Goal: Task Accomplishment & Management: Complete application form

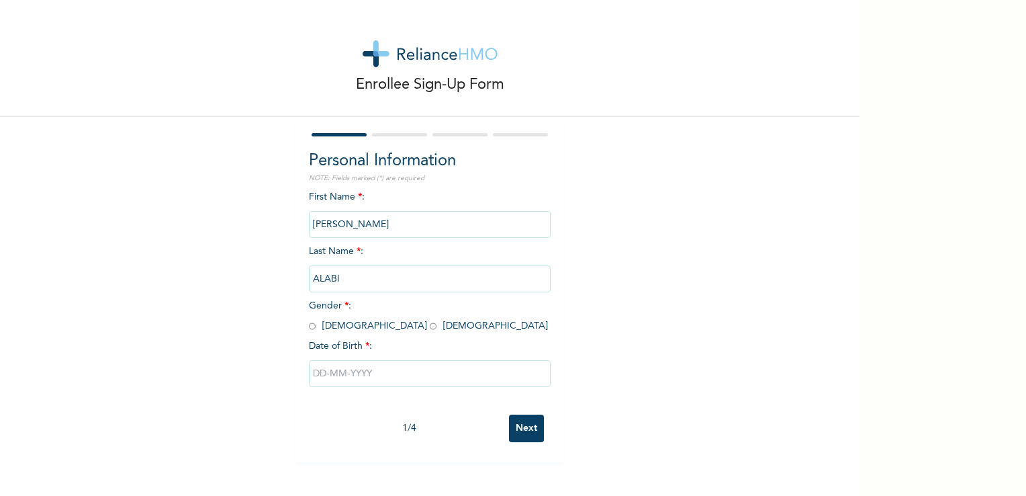
click at [430, 328] on input "radio" at bounding box center [433, 326] width 7 height 13
radio input "true"
drag, startPoint x: 319, startPoint y: 376, endPoint x: 326, endPoint y: 376, distance: 7.4
click at [320, 376] on input "text" at bounding box center [430, 373] width 242 height 27
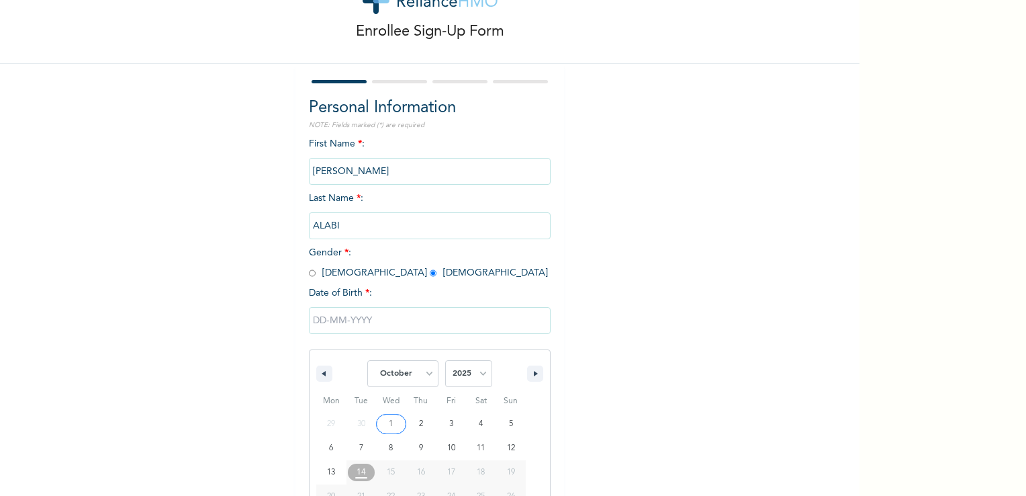
scroll to position [114, 0]
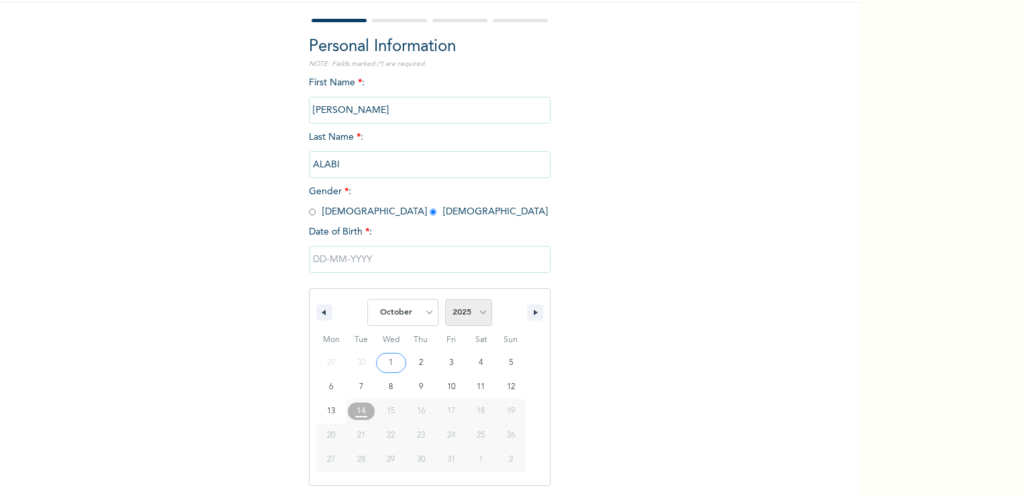
click at [478, 313] on select "2025 2024 2023 2022 2021 2020 2019 2018 2017 2016 2015 2014 2013 2012 2011 2010…" at bounding box center [468, 312] width 47 height 27
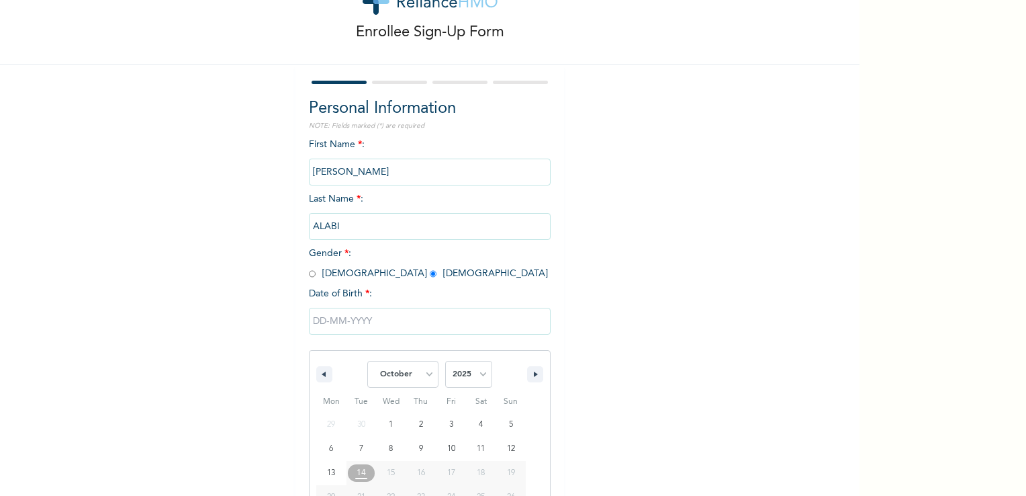
scroll to position [134, 0]
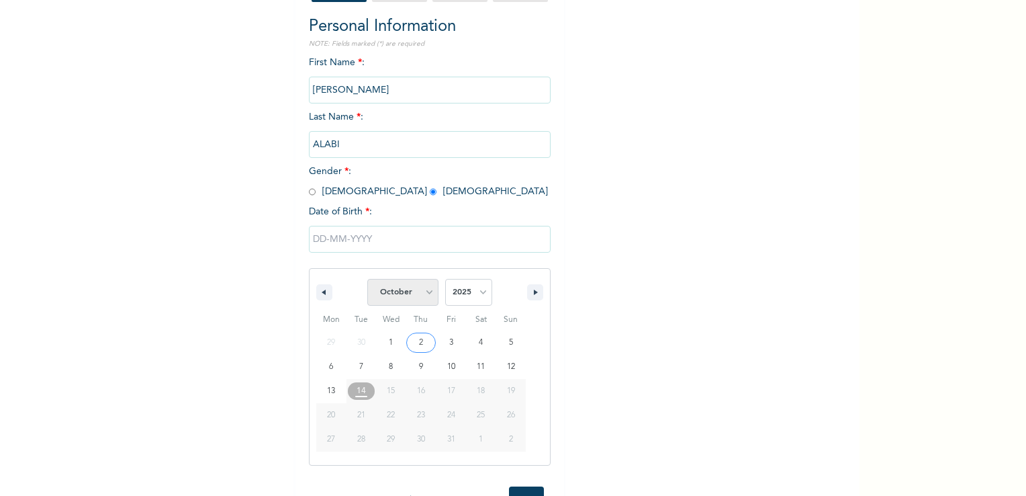
click at [422, 296] on select "January February March April May June July August September October November De…" at bounding box center [402, 292] width 71 height 27
select select "3"
click at [367, 279] on select "January February March April May June July August September October November De…" at bounding box center [402, 292] width 71 height 27
click at [482, 296] on select "2025 2024 2023 2022 2021 2020 2019 2018 2017 2016 2015 2014 2013 2012 2011 2010…" at bounding box center [468, 292] width 47 height 27
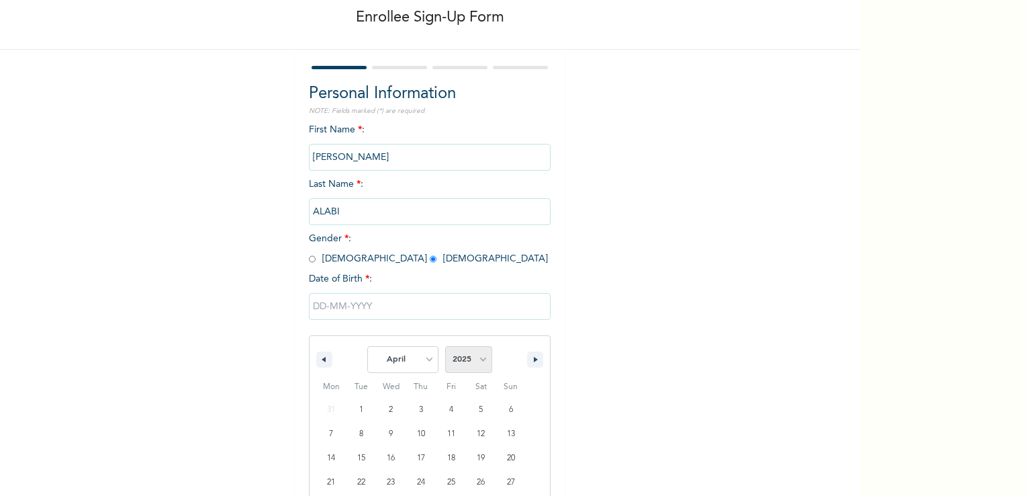
click at [478, 361] on select "2025 2024 2023 2022 2021 2020 2019 2018 2017 2016 2015 2014 2013 2012 2011 2010…" at bounding box center [468, 359] width 47 height 27
select select "1989"
click at [445, 347] on select "2025 2024 2023 2022 2021 2020 2019 2018 2017 2016 2015 2014 2013 2012 2011 2010…" at bounding box center [468, 359] width 47 height 27
type input "[DATE]"
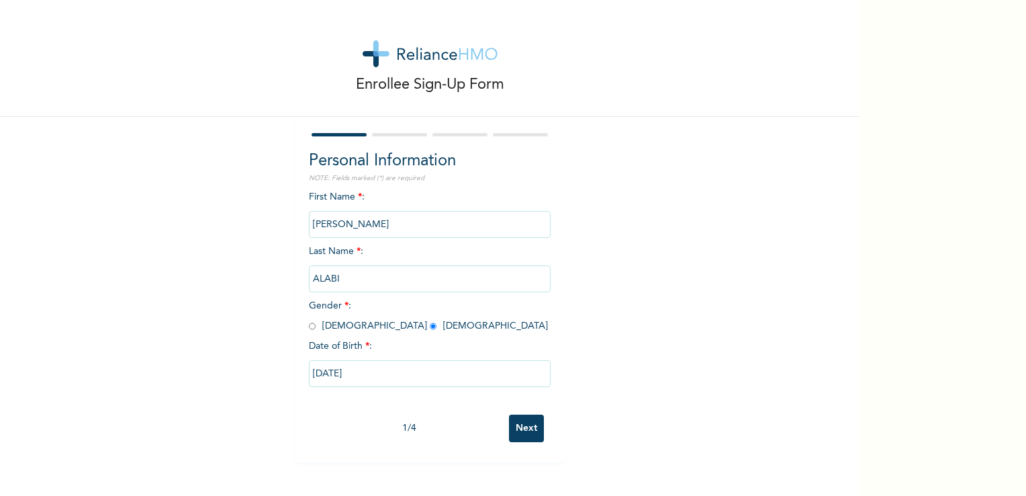
scroll to position [0, 0]
click at [793, 130] on div "Enrollee Sign-Up Form Personal Information NOTE: Fields marked (*) are required…" at bounding box center [430, 231] width 860 height 462
click at [515, 426] on input "Next" at bounding box center [526, 428] width 35 height 28
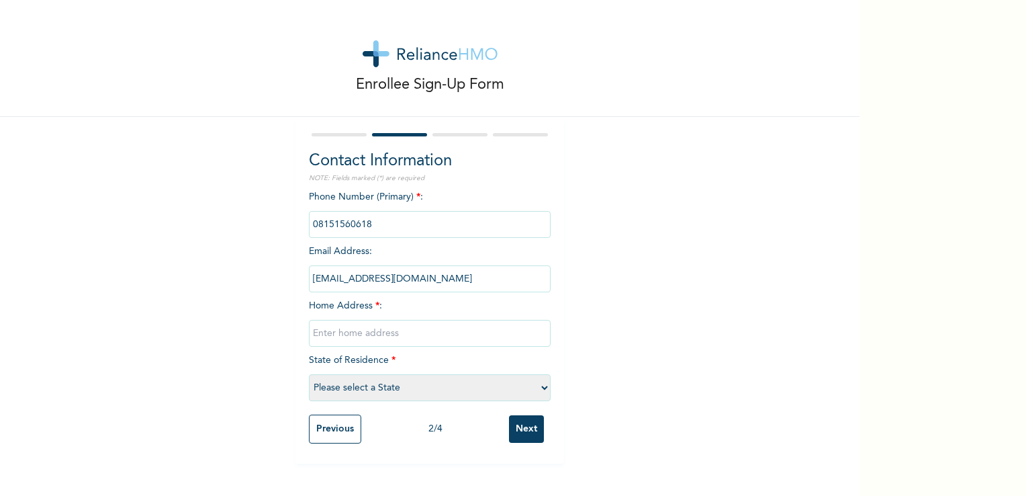
click at [392, 252] on div "Phone Number (Primary) * : Email Address : [EMAIL_ADDRESS][DOMAIN_NAME] Home Ad…" at bounding box center [430, 299] width 242 height 218
click at [363, 336] on input "text" at bounding box center [430, 333] width 242 height 27
type input "[STREET_ADDRESS][GEOGRAPHIC_DATA] AREA [GEOGRAPHIC_DATA]"
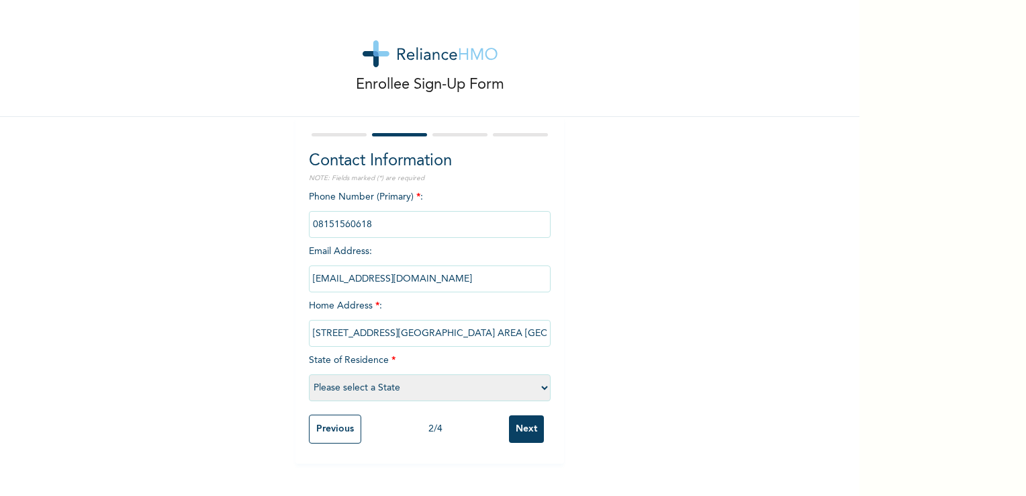
click at [544, 390] on div "Contact Information NOTE: Fields marked (*) are required Phone Number (Primary)…" at bounding box center [430, 290] width 269 height 347
click at [532, 390] on select "Please select a State [PERSON_NAME] (FCT) [PERSON_NAME] Ibom [GEOGRAPHIC_DATA] …" at bounding box center [430, 387] width 242 height 27
select select "33"
click at [309, 374] on select "Please select a State [PERSON_NAME] (FCT) [PERSON_NAME] Ibom [GEOGRAPHIC_DATA] …" at bounding box center [430, 387] width 242 height 27
click at [522, 423] on input "Next" at bounding box center [526, 429] width 35 height 28
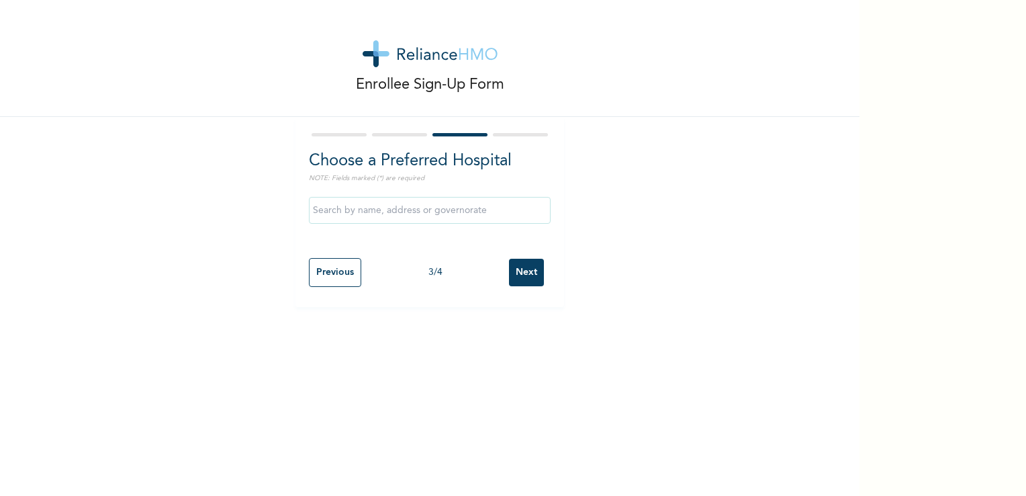
click at [524, 273] on input "Next" at bounding box center [526, 273] width 35 height 28
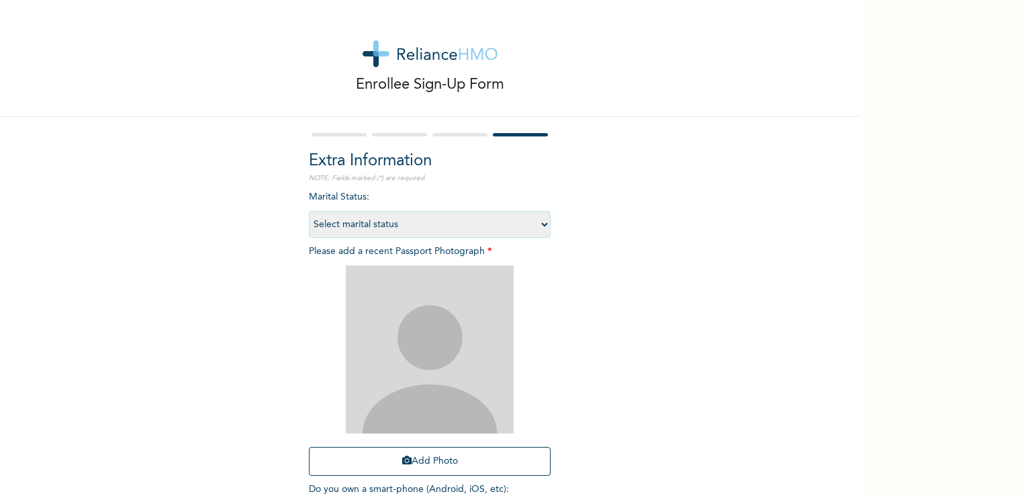
scroll to position [91, 0]
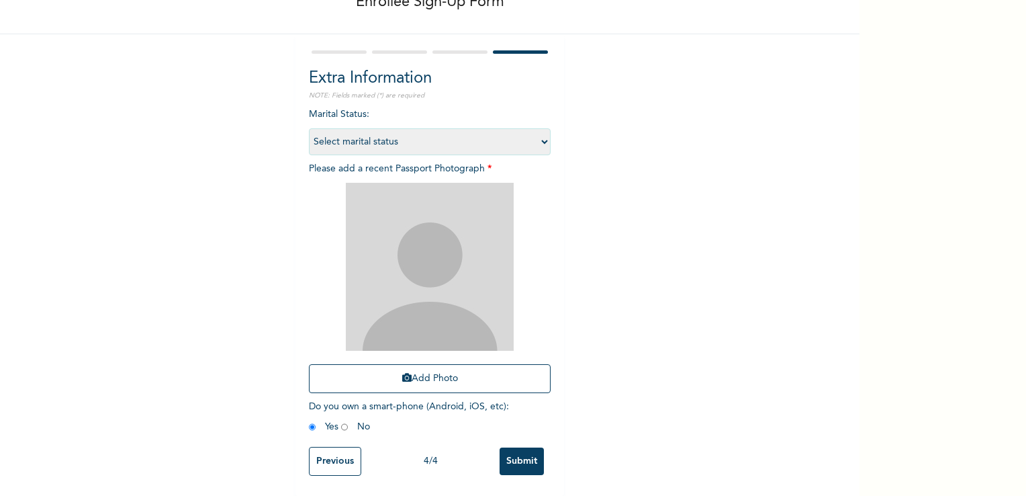
click at [537, 134] on select "Select marital status [DEMOGRAPHIC_DATA] Married [DEMOGRAPHIC_DATA] Widow/[DEMO…" at bounding box center [430, 141] width 242 height 27
select select "1"
click at [309, 128] on select "Select marital status [DEMOGRAPHIC_DATA] Married [DEMOGRAPHIC_DATA] Widow/[DEMO…" at bounding box center [430, 141] width 242 height 27
click at [517, 452] on input "Submit" at bounding box center [522, 461] width 44 height 28
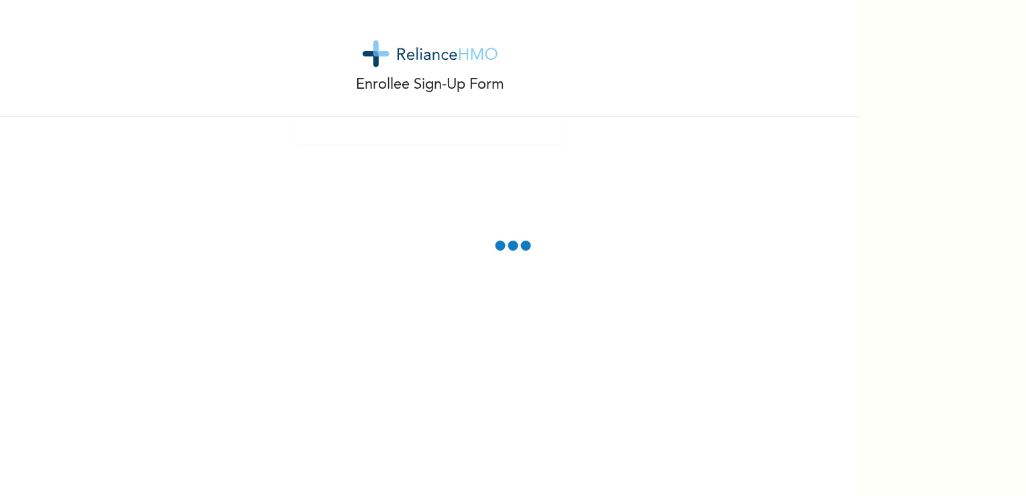
scroll to position [17, 0]
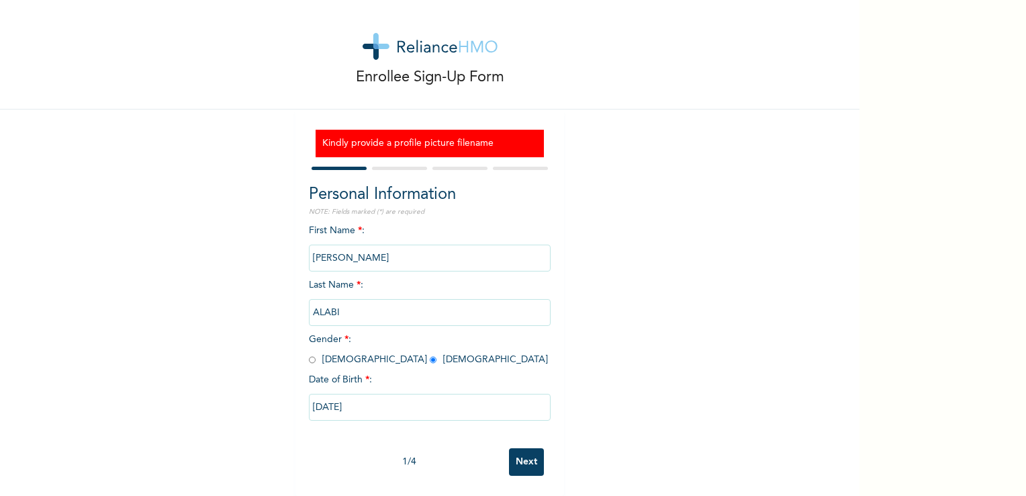
click at [515, 450] on input "Next" at bounding box center [526, 462] width 35 height 28
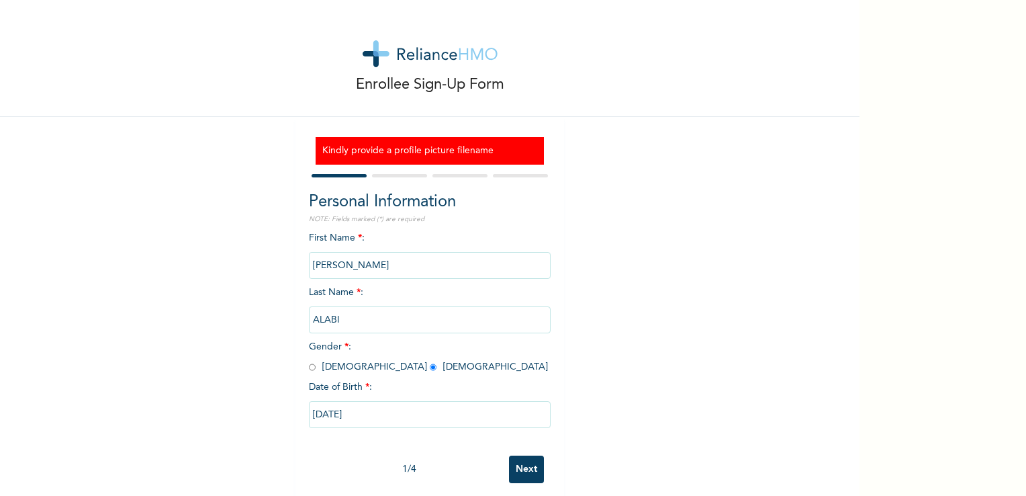
select select "33"
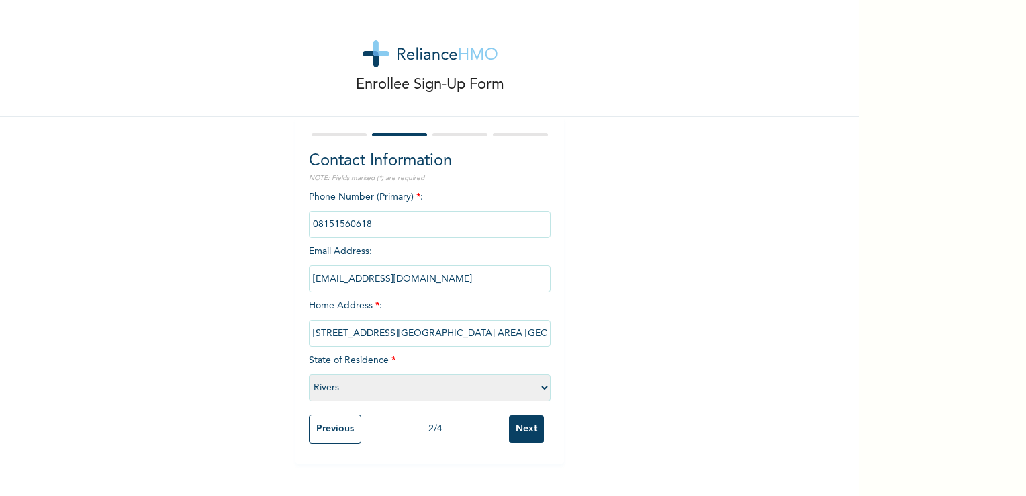
click at [518, 429] on input "Next" at bounding box center [526, 429] width 35 height 28
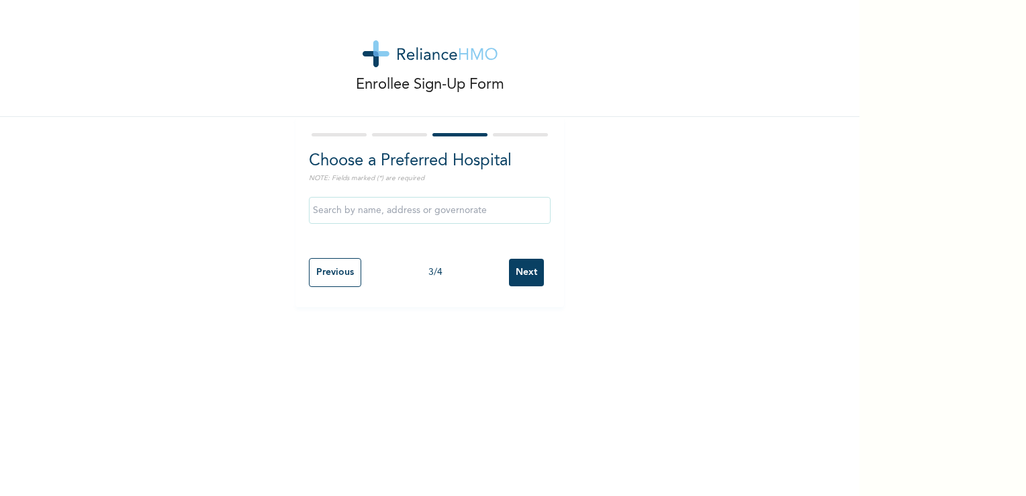
click at [525, 273] on input "Next" at bounding box center [526, 273] width 35 height 28
select select "1"
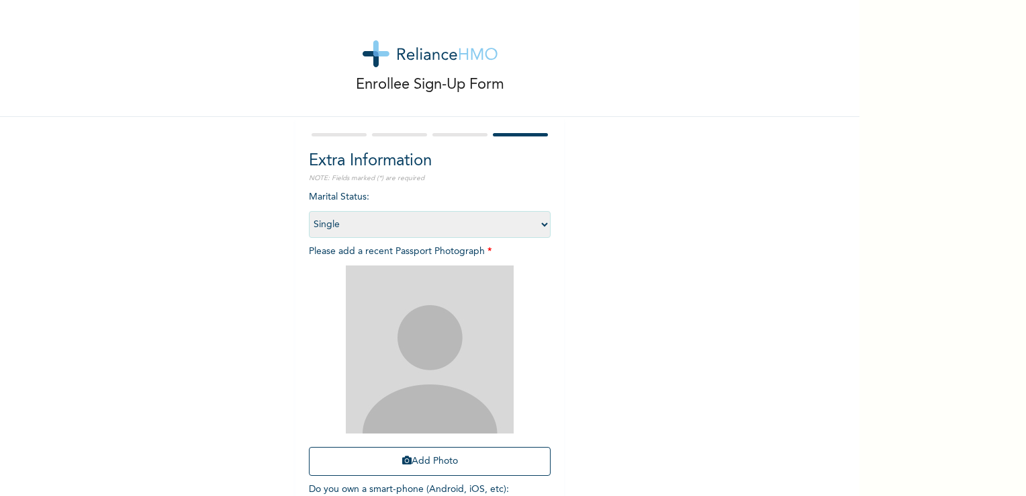
click at [432, 360] on img at bounding box center [430, 349] width 168 height 168
click at [428, 459] on button "Add Photo" at bounding box center [430, 461] width 242 height 29
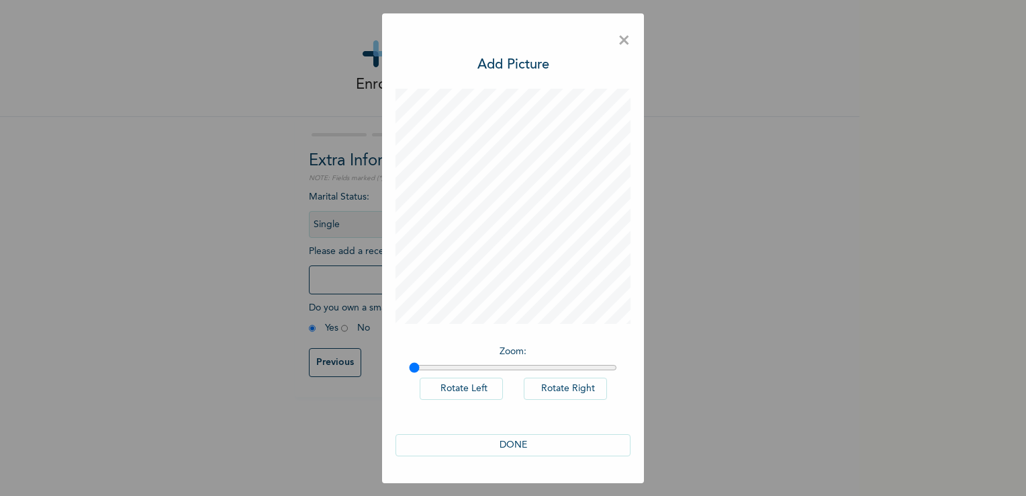
click at [513, 445] on button "DONE" at bounding box center [513, 445] width 235 height 22
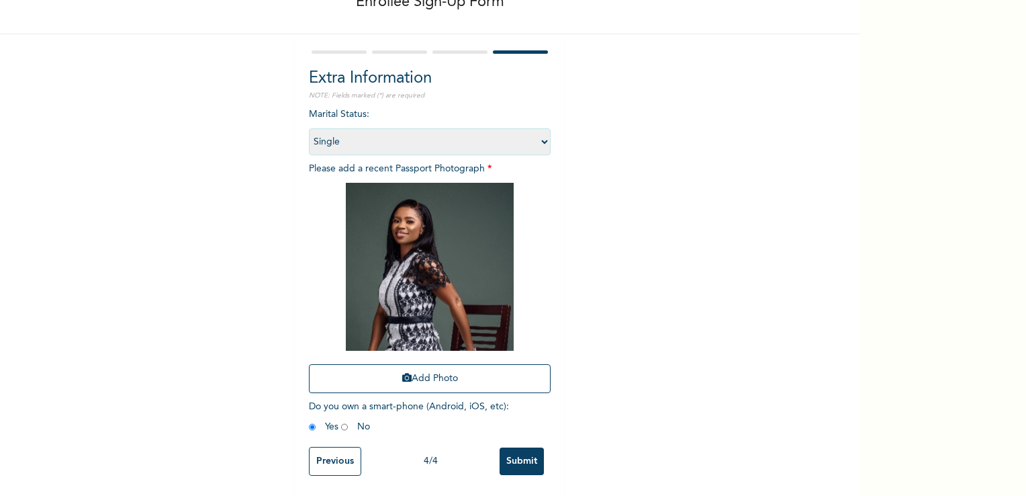
scroll to position [91, 0]
click at [517, 455] on input "Submit" at bounding box center [522, 461] width 44 height 28
